Goal: Task Accomplishment & Management: Manage account settings

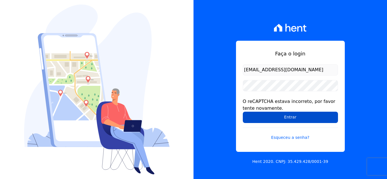
click at [257, 119] on input "Entrar" at bounding box center [290, 117] width 95 height 11
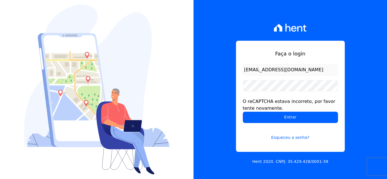
click at [257, 119] on input "Entrar" at bounding box center [290, 117] width 95 height 11
